Goal: Information Seeking & Learning: Learn about a topic

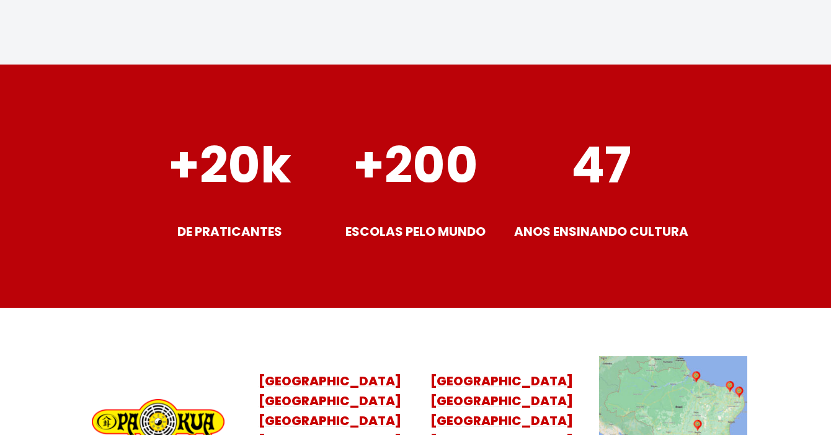
scroll to position [4878, 0]
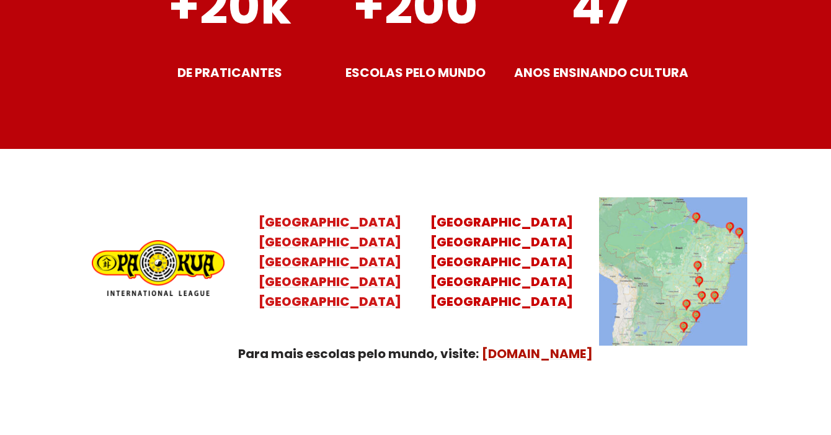
click at [338, 264] on mark "Santa Catarina Paraná São Paulo Rio de Janeiro" at bounding box center [329, 271] width 143 height 77
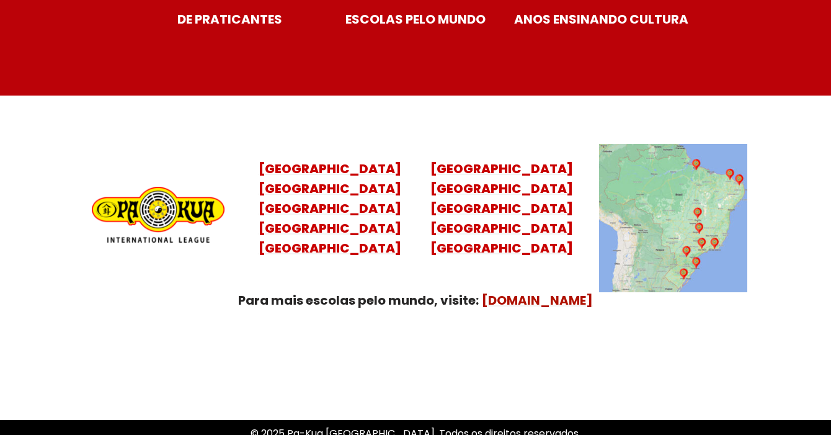
scroll to position [5037, 0]
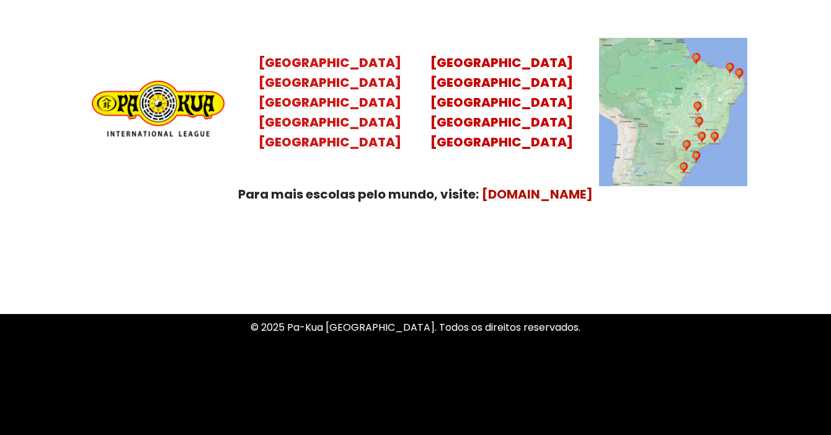
click at [340, 89] on mark "Santa Catarina Paraná São Paulo Rio de Janeiro" at bounding box center [329, 112] width 143 height 77
